Goal: Find specific page/section: Find specific page/section

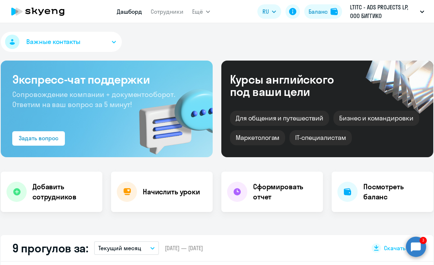
select select "30"
click at [173, 15] on app-menu-item-link "Сотрудники" at bounding box center [167, 11] width 33 height 9
click at [170, 8] on link "Сотрудники" at bounding box center [167, 11] width 33 height 7
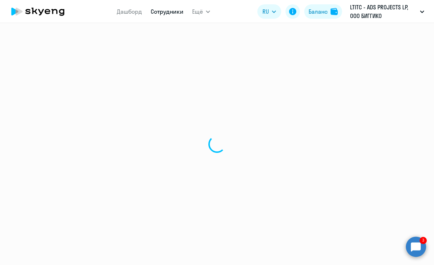
select select "30"
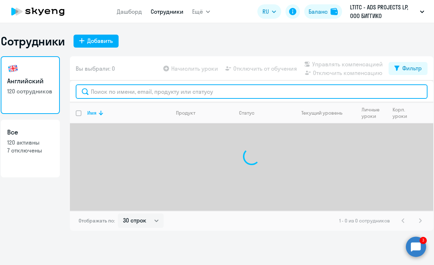
click at [181, 93] on input "text" at bounding box center [252, 91] width 352 height 14
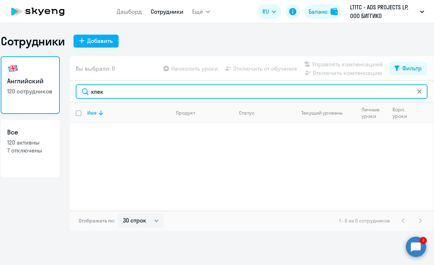
type input "хлек"
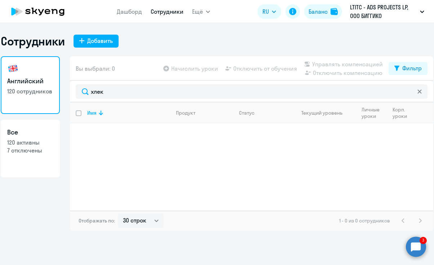
click at [19, 151] on p "7 отключены" at bounding box center [30, 150] width 46 height 8
select select "30"
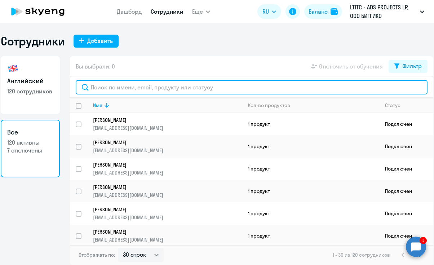
click at [128, 89] on input "text" at bounding box center [252, 87] width 352 height 14
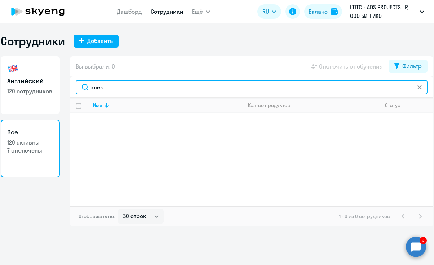
type input "хлек"
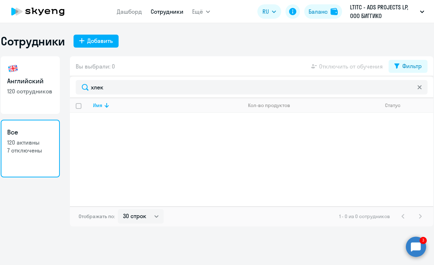
click at [37, 76] on h3 "Английский" at bounding box center [30, 80] width 46 height 9
select select "30"
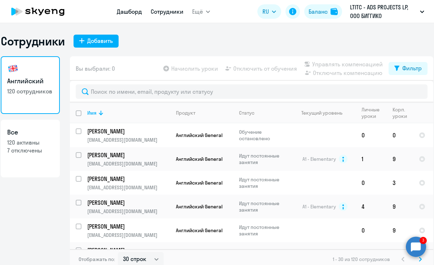
click at [129, 12] on link "Дашборд" at bounding box center [129, 11] width 25 height 7
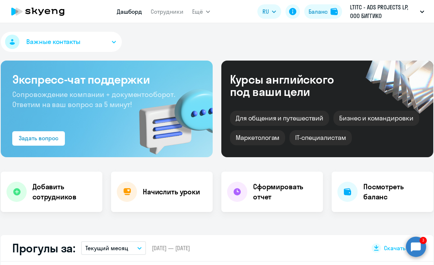
click at [52, 12] on icon at bounding box center [37, 12] width 63 height 18
select select "30"
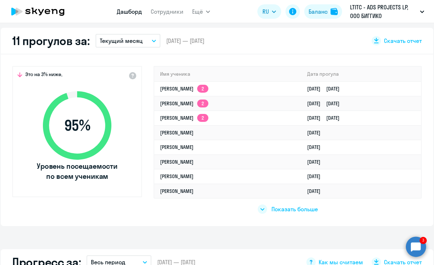
scroll to position [197, 0]
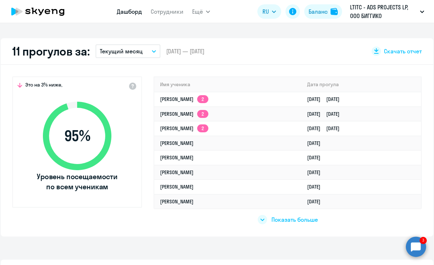
click at [303, 218] on span "Показать больше" at bounding box center [294, 219] width 46 height 8
click at [416, 244] on circle at bounding box center [416, 246] width 20 height 20
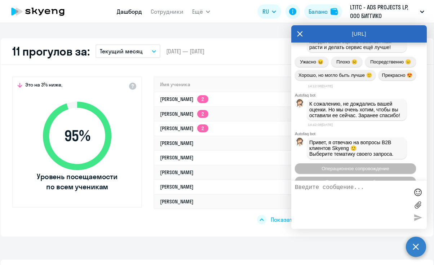
scroll to position [900, 0]
